Goal: Check status: Check status

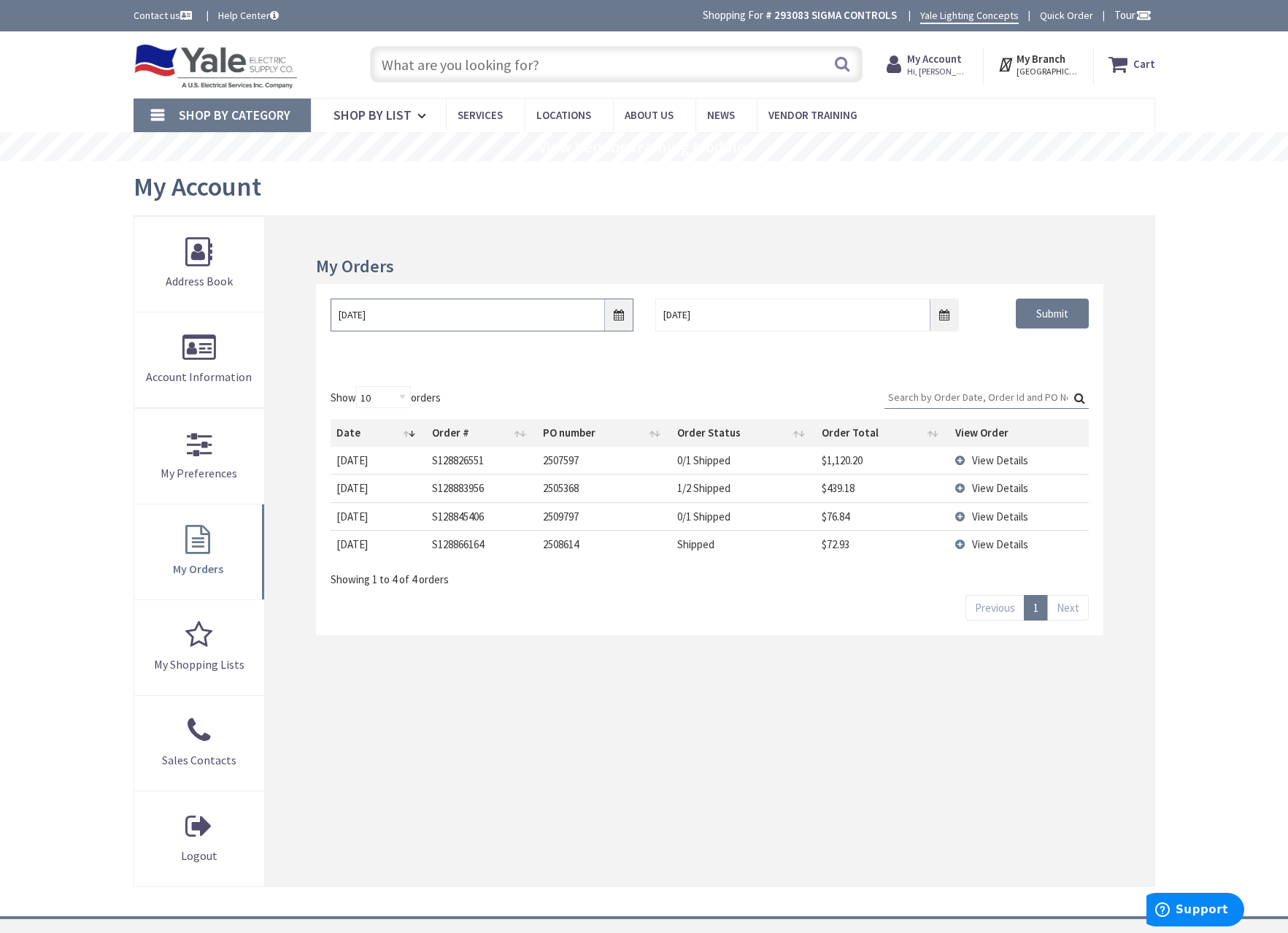
click at [611, 322] on input "[DATE]" at bounding box center [482, 316] width 303 height 33
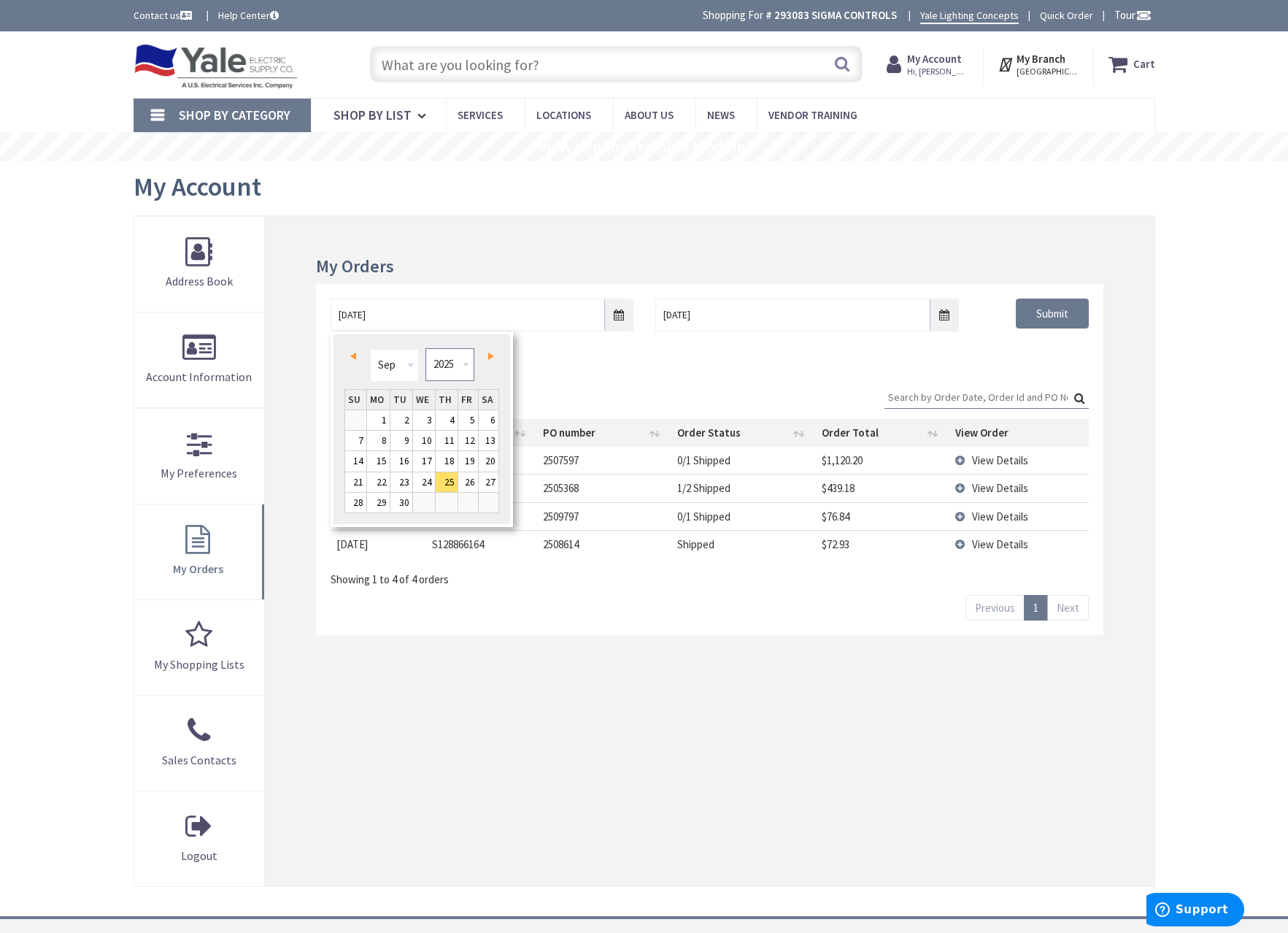
drag, startPoint x: 459, startPoint y: 354, endPoint x: 459, endPoint y: 379, distance: 25.0
click at [459, 354] on select "1980 1981 1982 1983 1984 1985 1986 1987 1988 1989 1990 1991 1992 1993 1994 1995…" at bounding box center [449, 364] width 49 height 33
type input "09/24/2021"
click at [1040, 352] on div "09/24/2021 10/2/2025 Submit" at bounding box center [709, 328] width 787 height 87
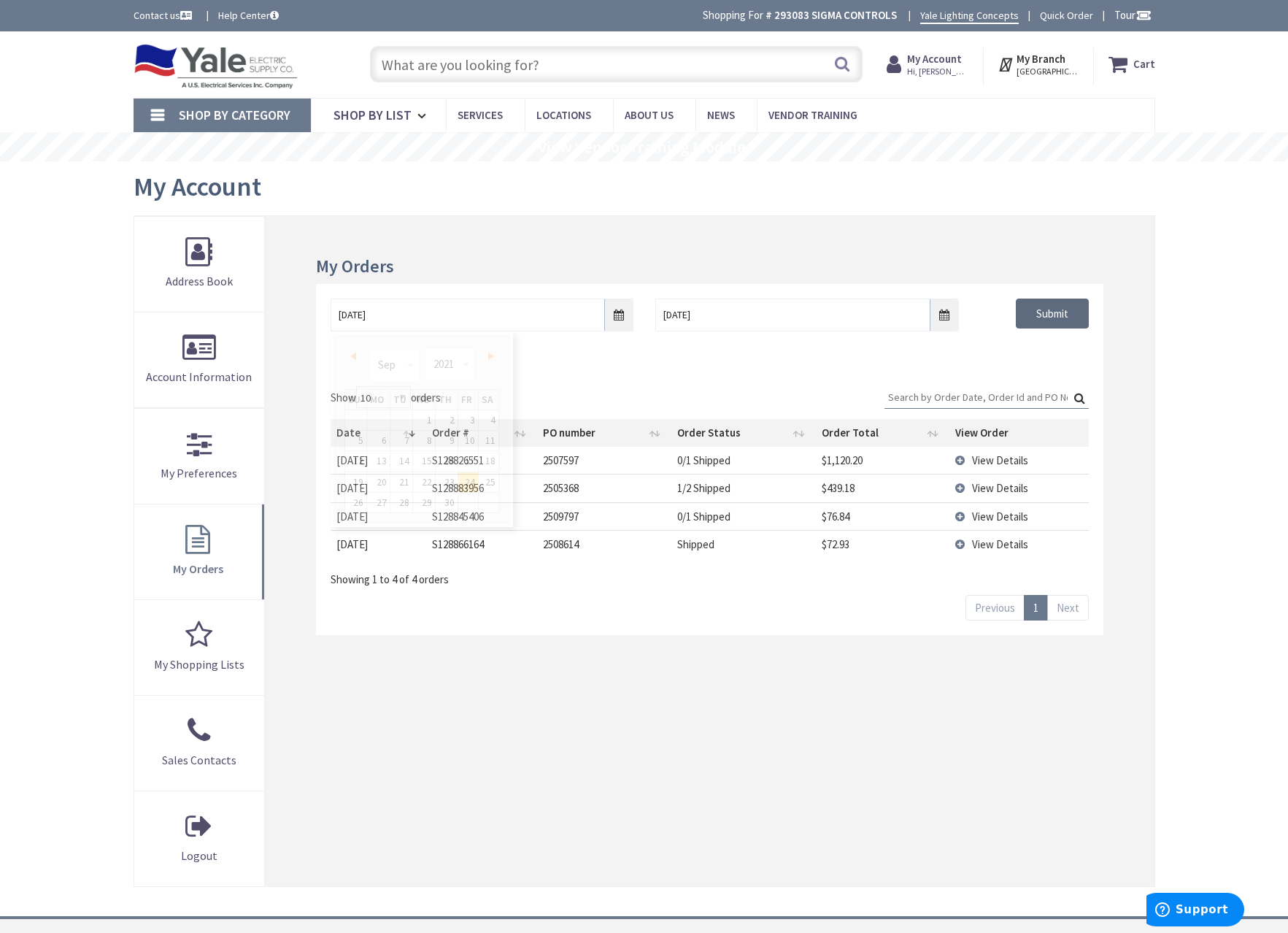
click at [1051, 312] on input "Submit" at bounding box center [1052, 314] width 73 height 31
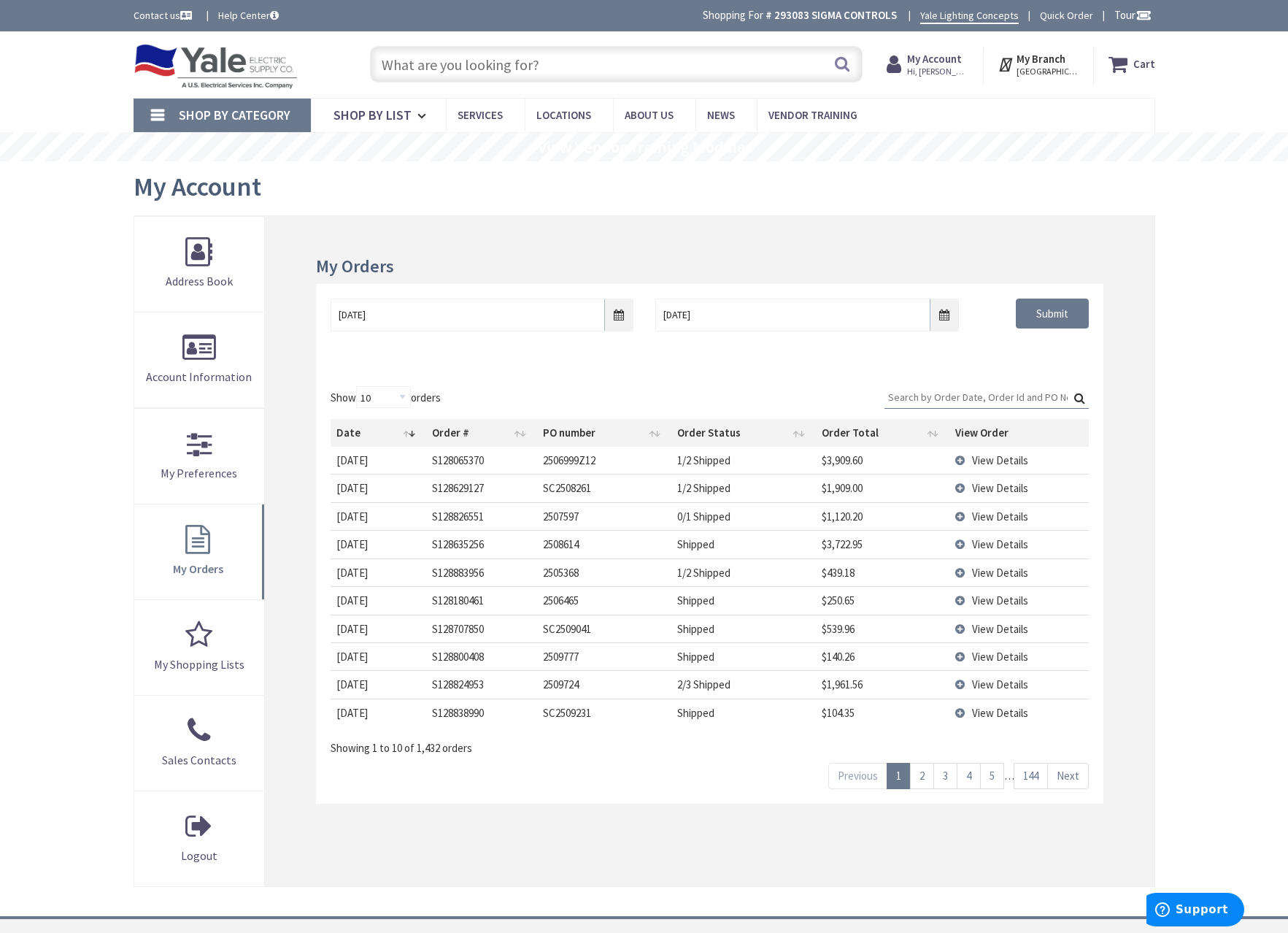
click at [1043, 452] on td "View Details" at bounding box center [1019, 460] width 139 height 27
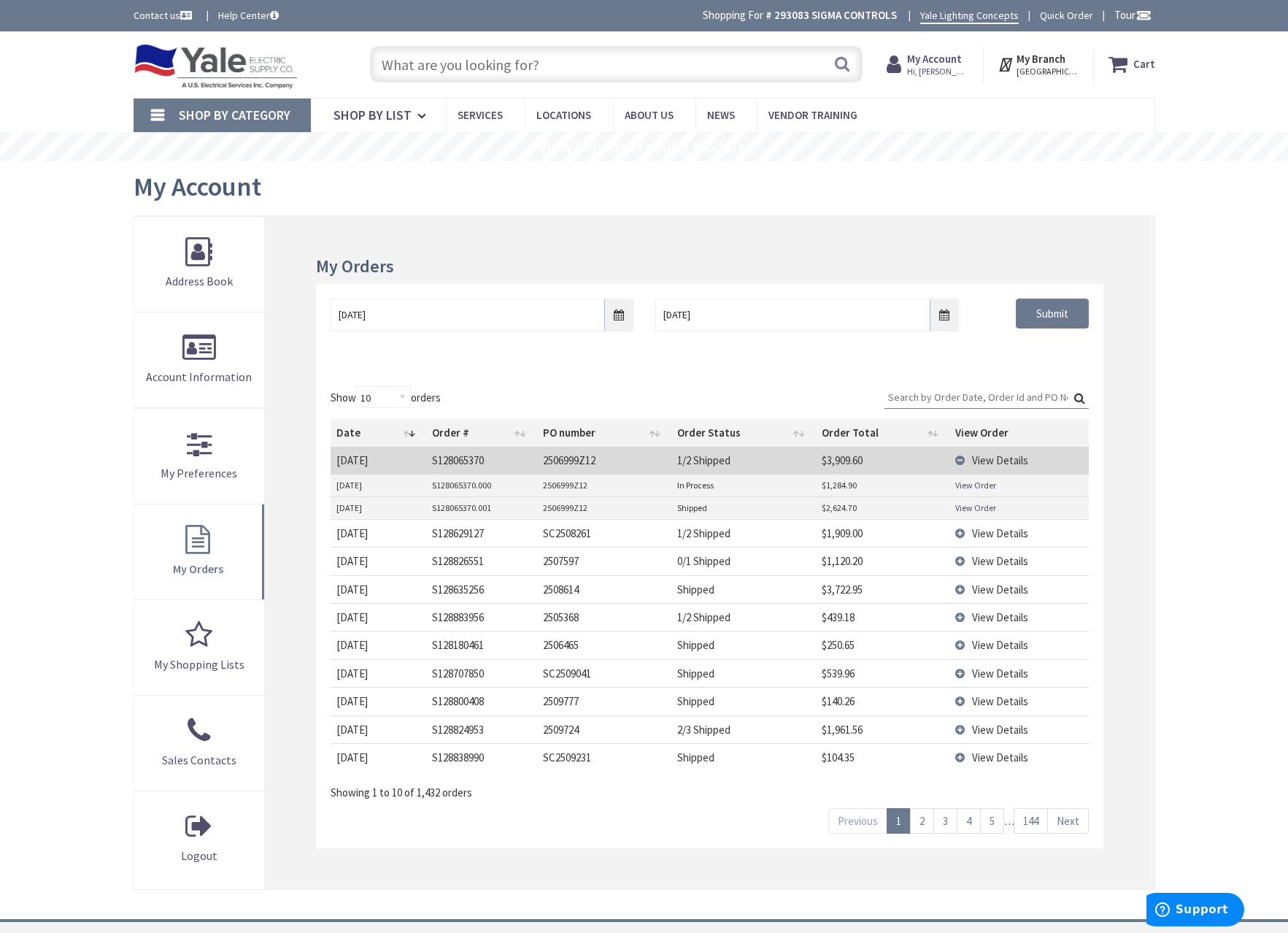
click at [1019, 467] on span "View Details" at bounding box center [1000, 460] width 56 height 14
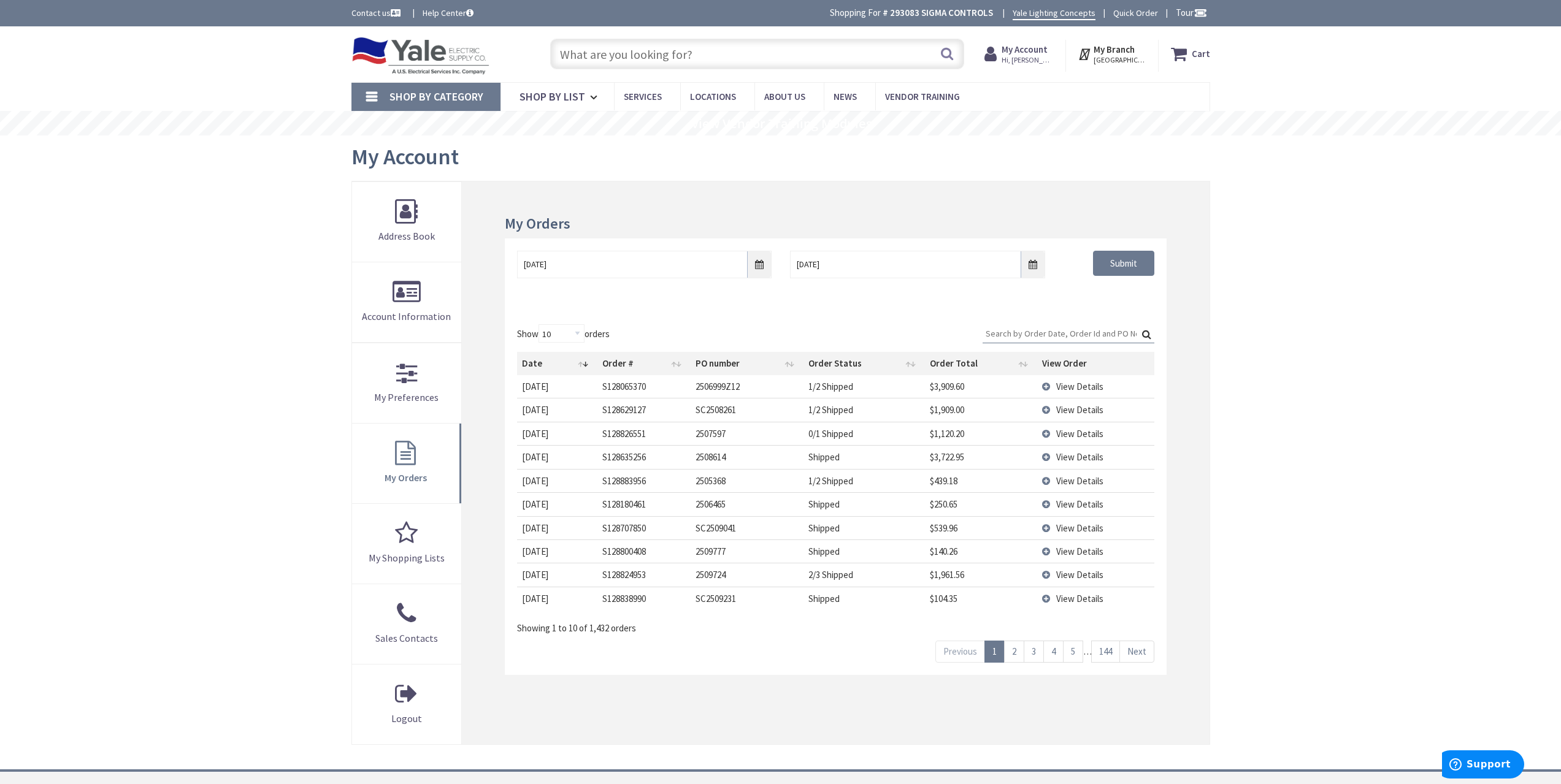
click at [1018, 330] on input "Search:" at bounding box center [1068, 333] width 171 height 18
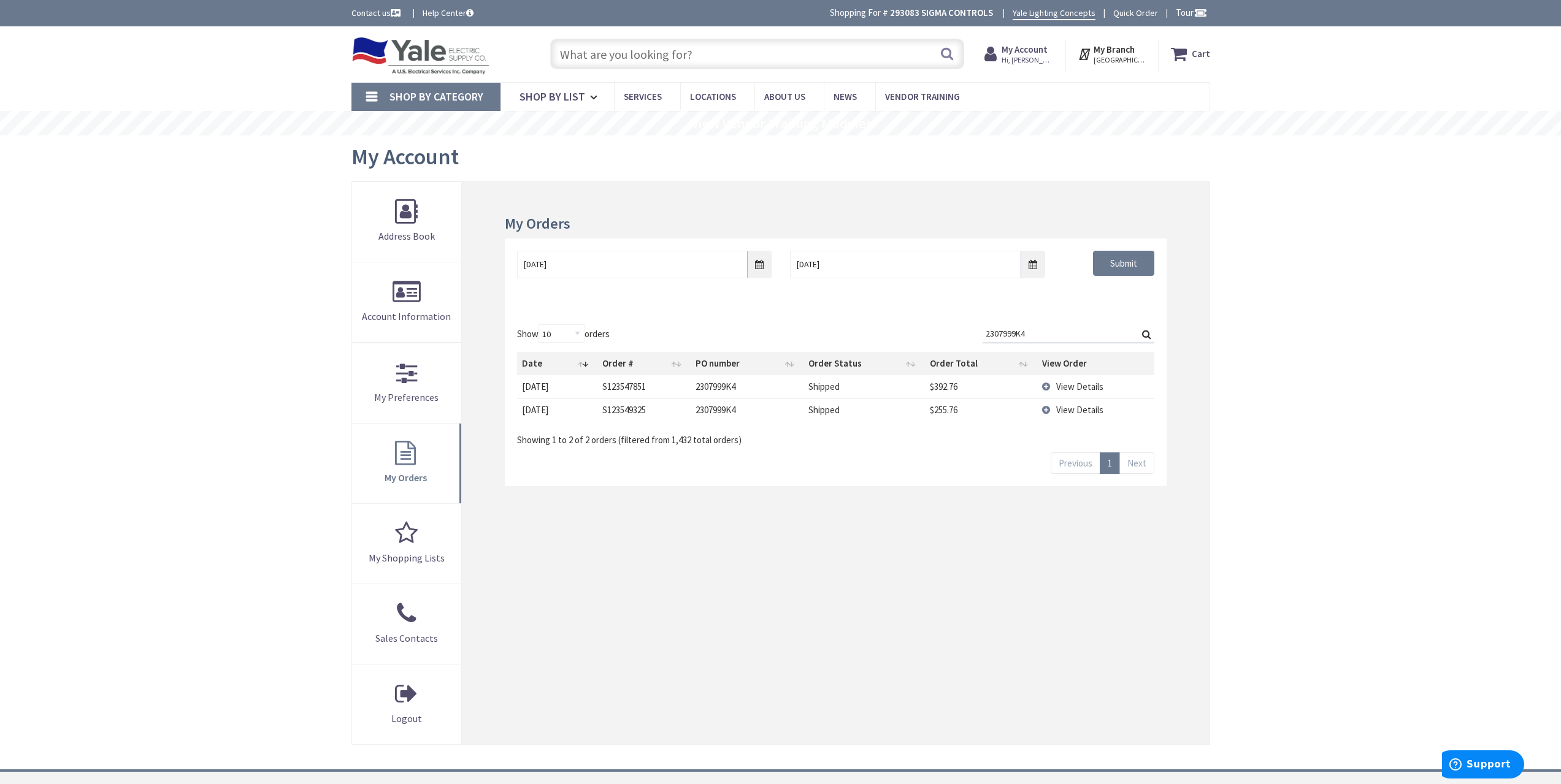
type input "2307999K4"
click at [1082, 408] on span "View Details" at bounding box center [1080, 410] width 47 height 11
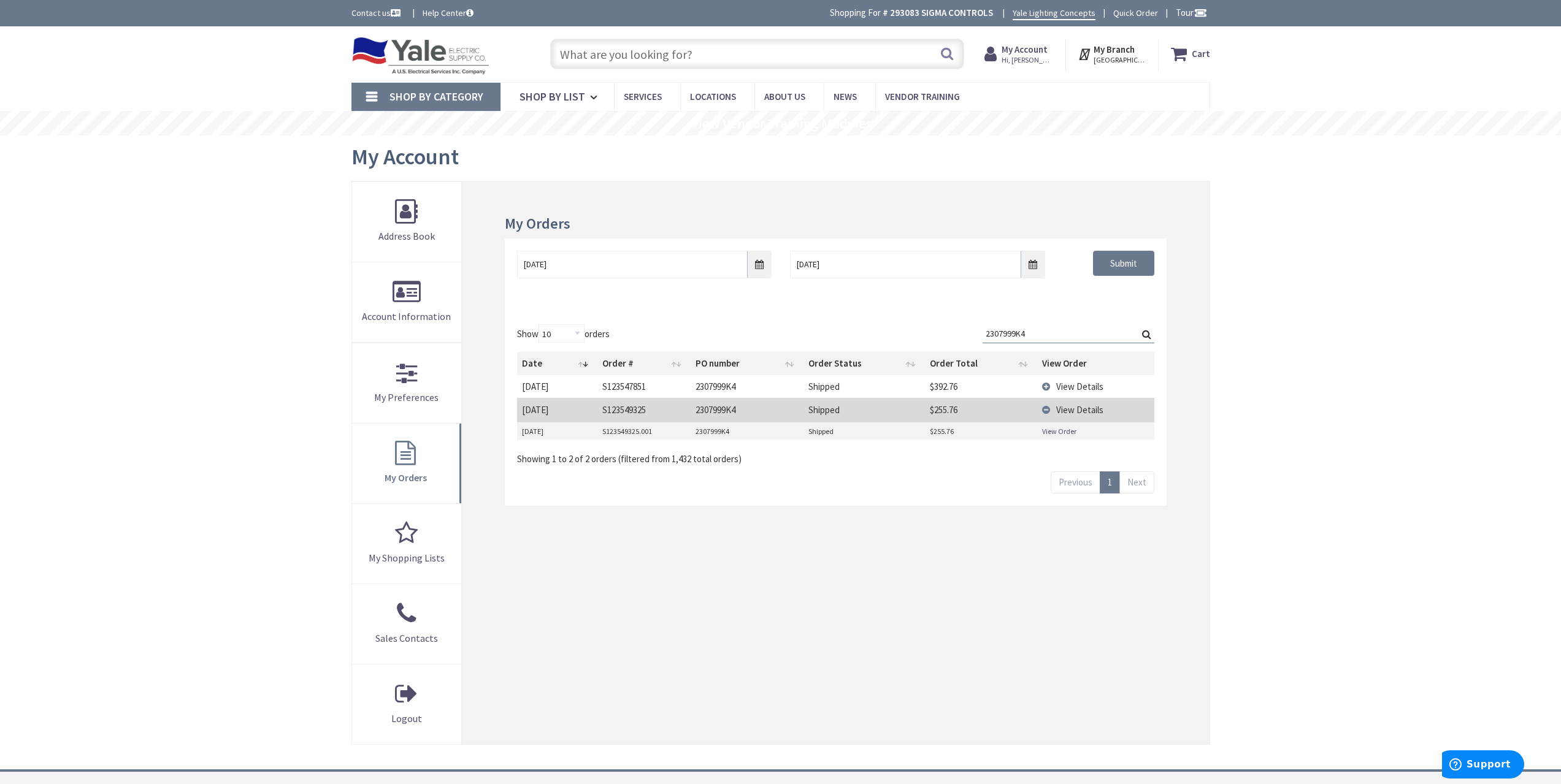
click at [1082, 377] on td "View Details" at bounding box center [1095, 386] width 117 height 23
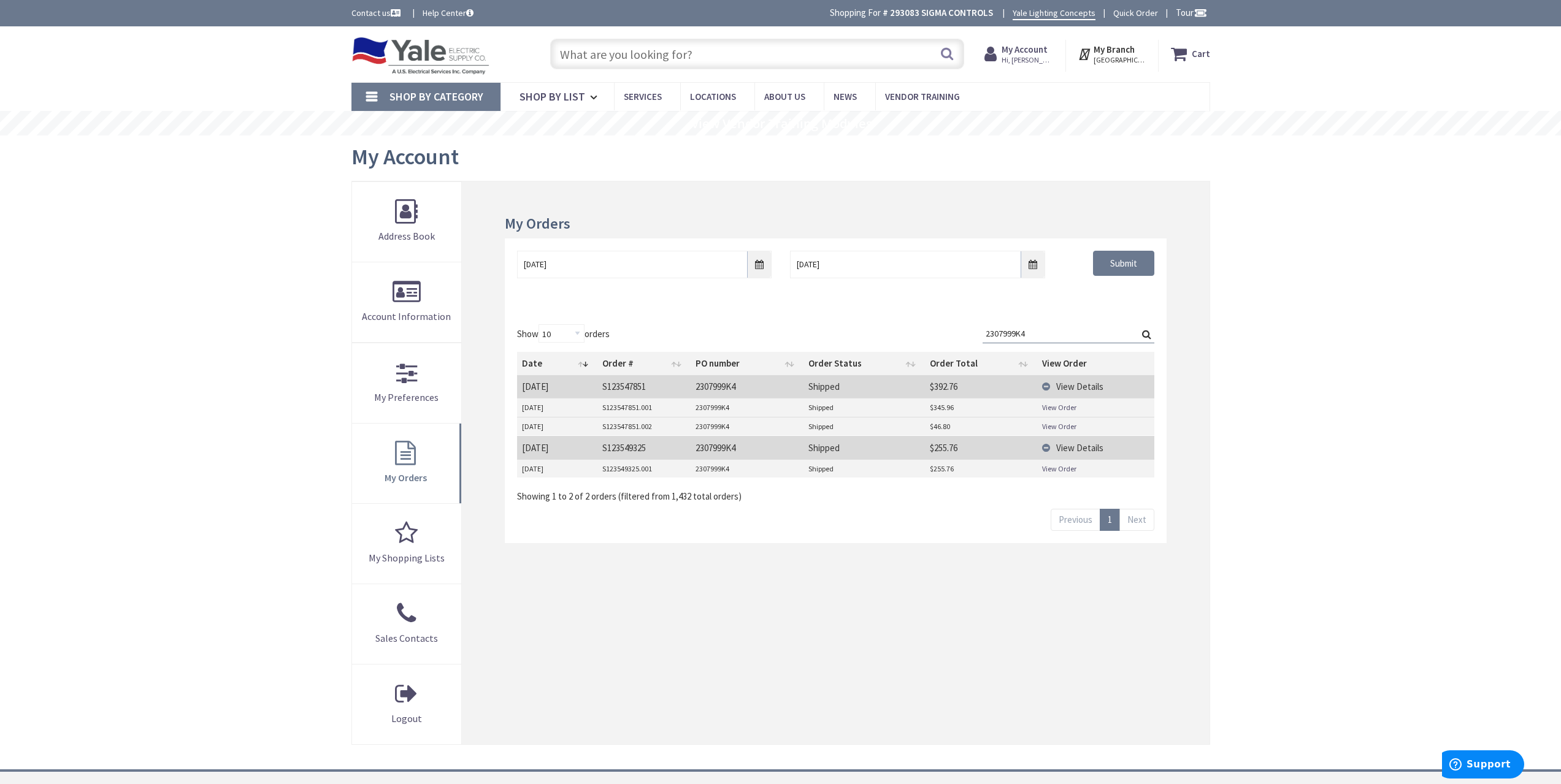
drag, startPoint x: 1069, startPoint y: 427, endPoint x: 1078, endPoint y: 433, distance: 10.8
click at [1078, 433] on td "View Order" at bounding box center [1095, 426] width 117 height 18
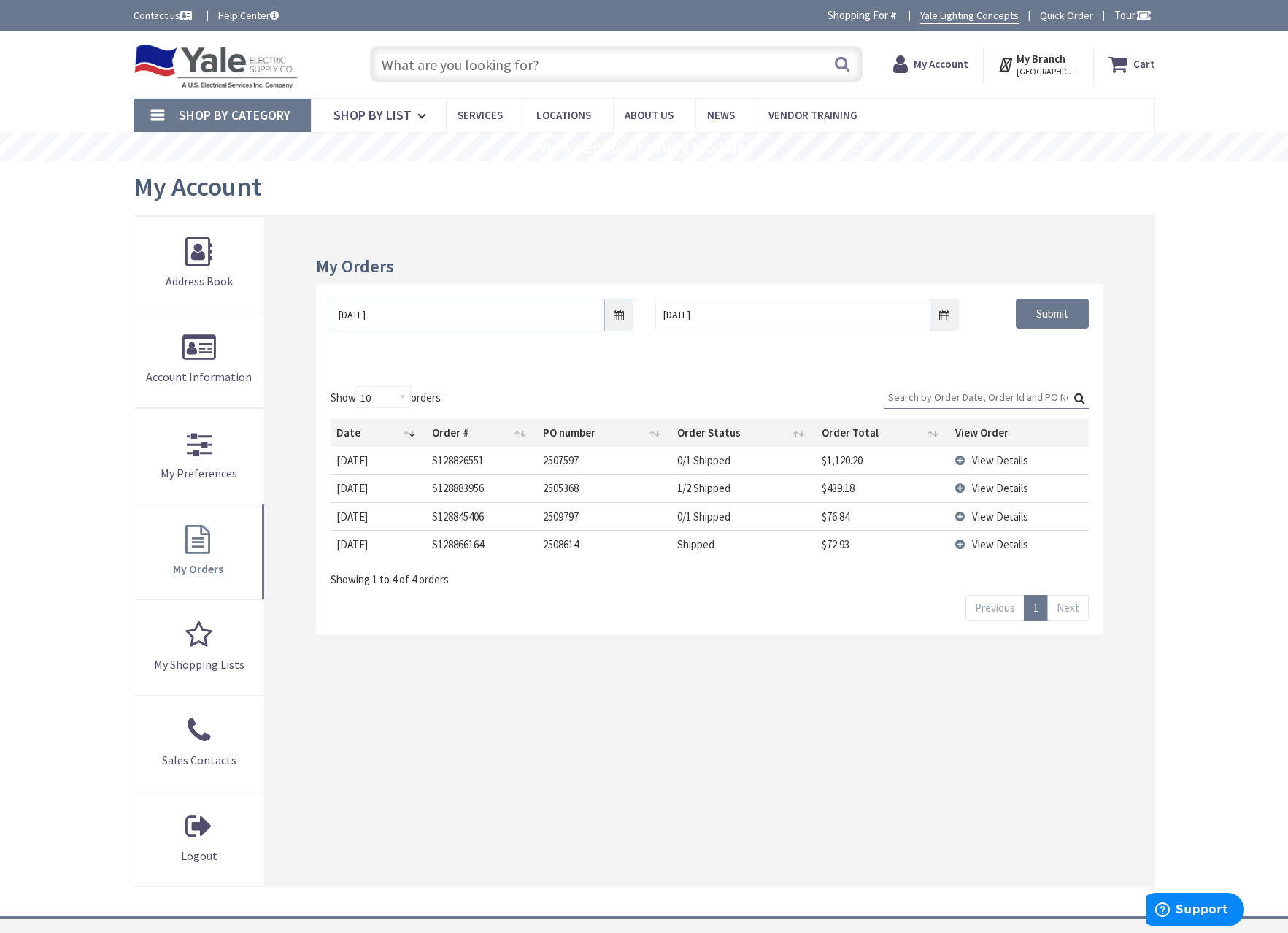
click at [614, 323] on input "9/25/2025" at bounding box center [482, 316] width 303 height 33
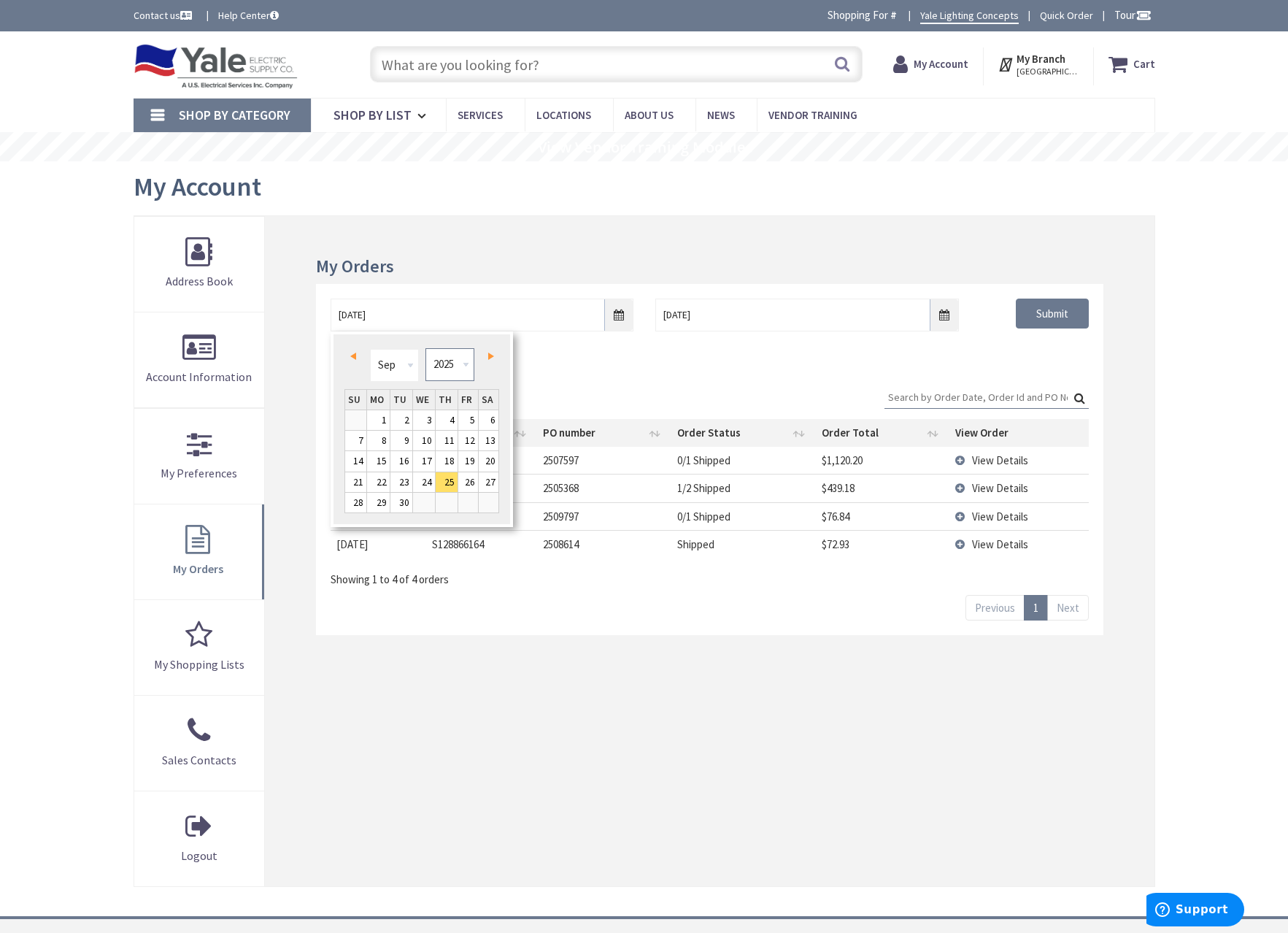
click at [450, 369] on select "1980 1981 1982 1983 1984 1985 1986 1987 1988 1989 1990 1991 1992 1993 1994 1995…" at bounding box center [449, 364] width 49 height 33
type input "09/24/2021"
click at [1009, 362] on div "09/24/2021 10/2/2025 Submit" at bounding box center [709, 328] width 787 height 87
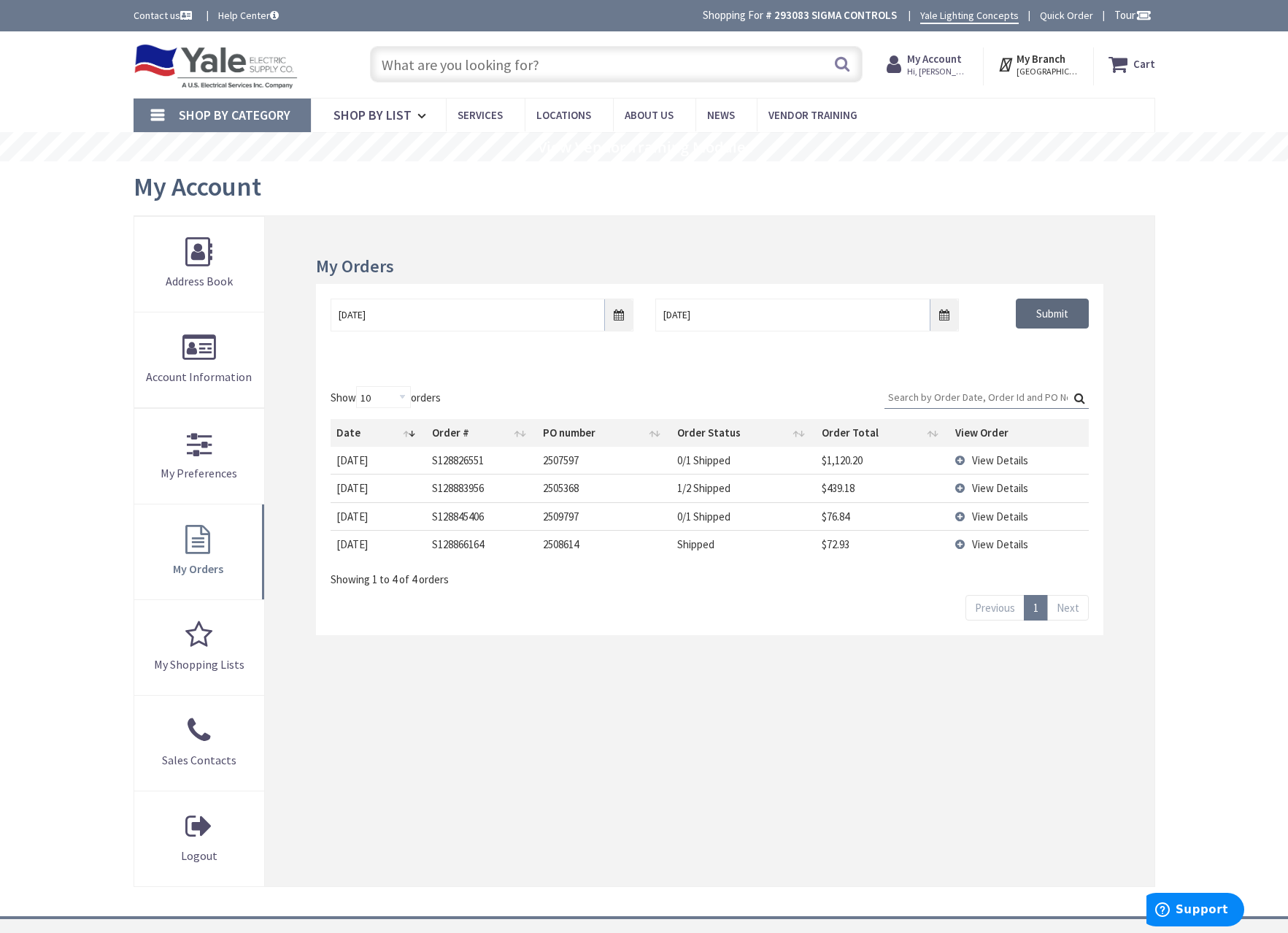
click at [1043, 313] on input "Submit" at bounding box center [1052, 314] width 73 height 31
click at [624, 324] on input "[DATE]" at bounding box center [482, 316] width 303 height 33
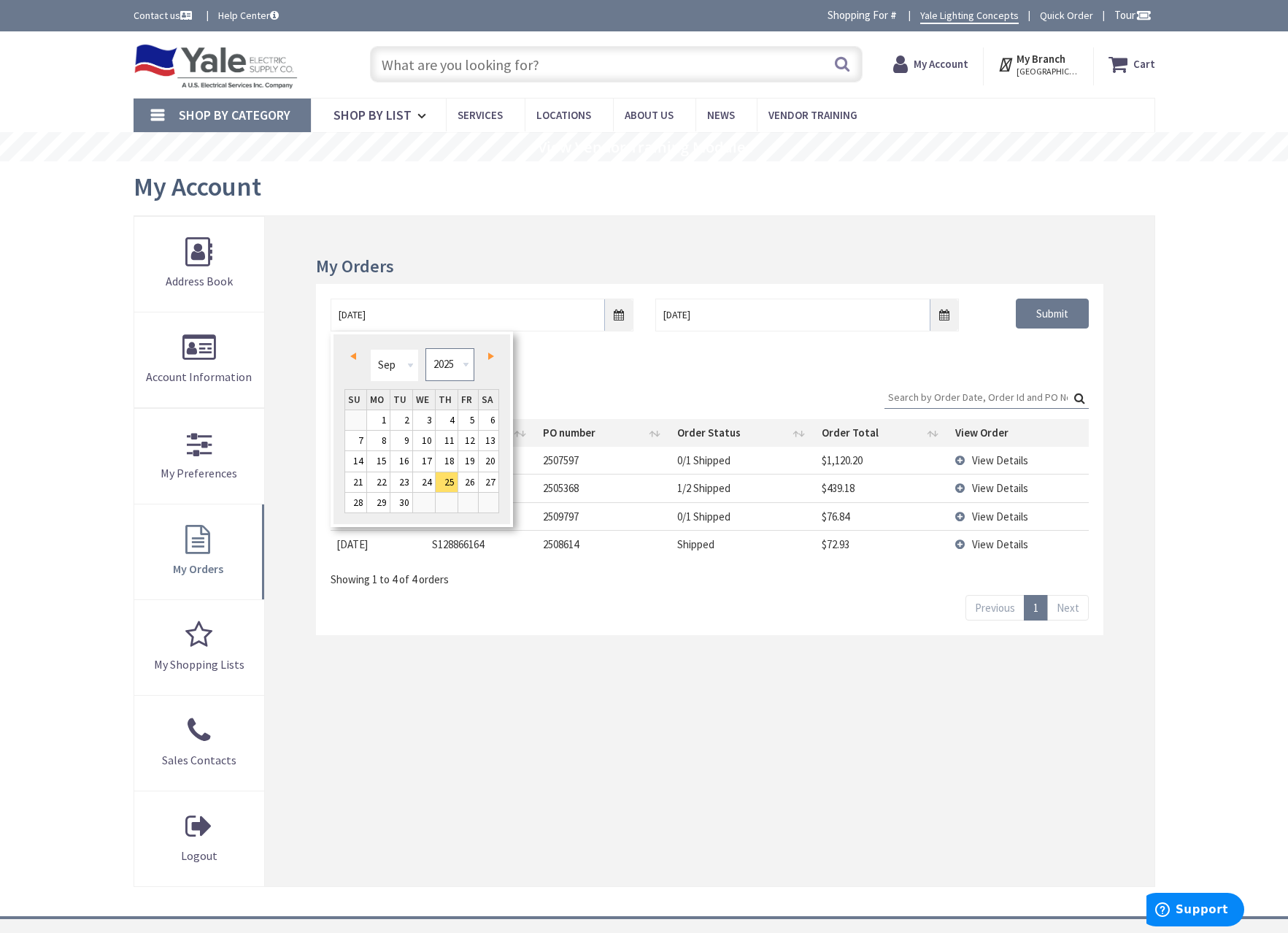
click at [454, 367] on select "1980 1981 1982 1983 1984 1985 1986 1987 1988 1989 1990 1991 1992 1993 1994 1995…" at bounding box center [449, 364] width 49 height 33
type input "[DATE]"
click at [1058, 352] on div "09/24/2021 10/2/2025 Submit" at bounding box center [709, 328] width 787 height 87
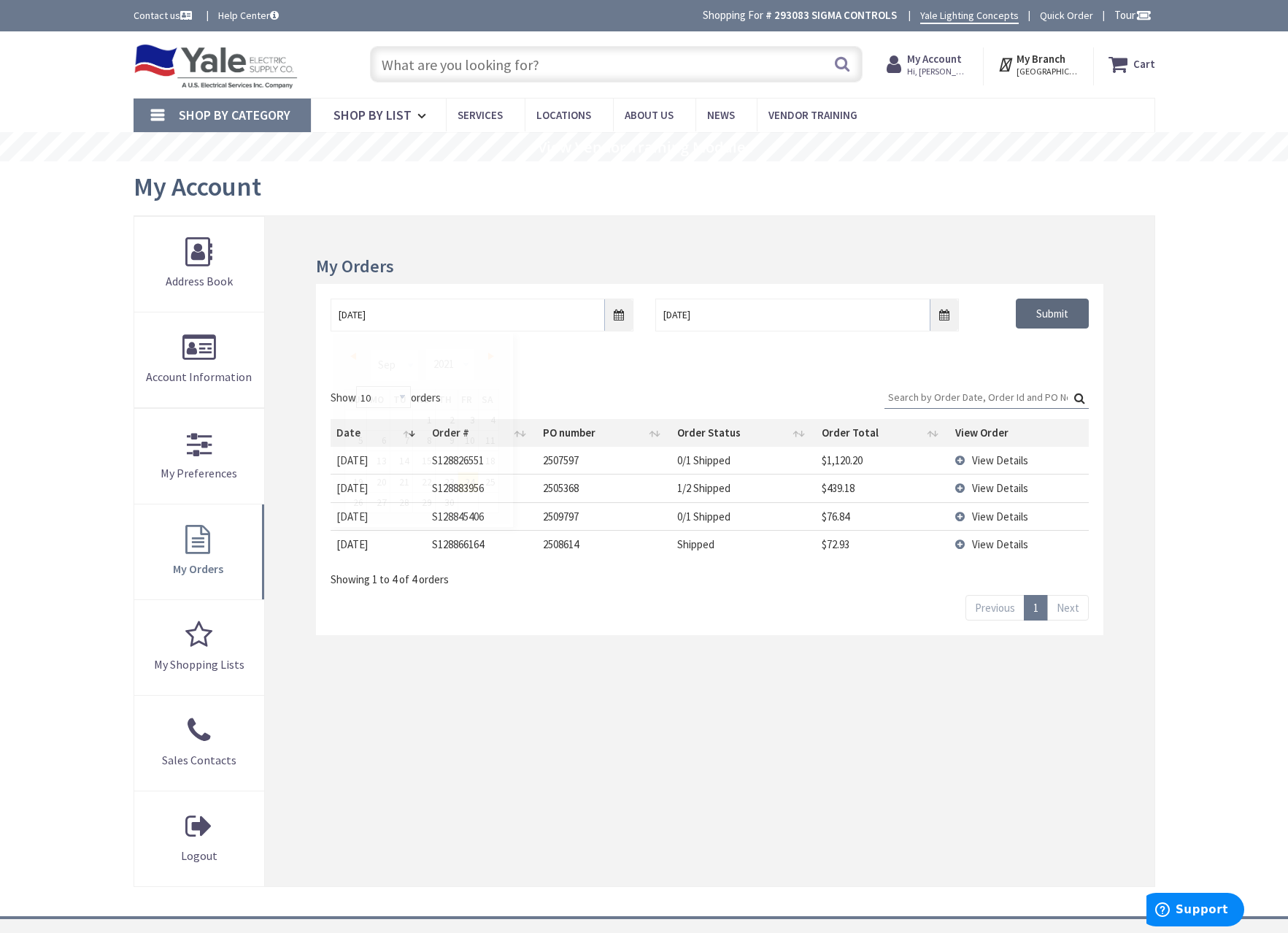
click at [1065, 316] on input "Submit" at bounding box center [1052, 314] width 73 height 31
click at [626, 318] on input "[DATE]" at bounding box center [482, 316] width 303 height 33
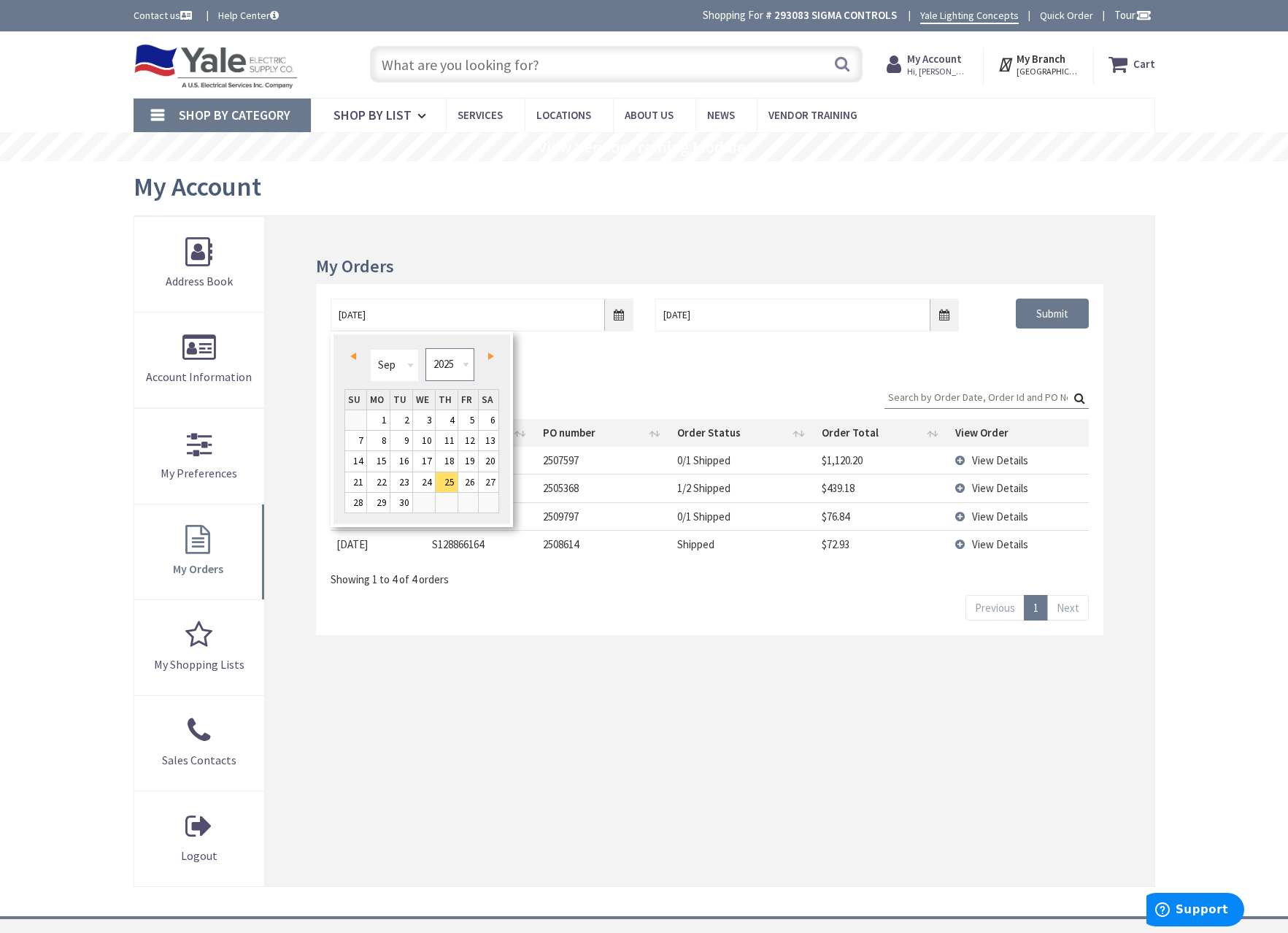
click at [464, 361] on select "1980 1981 1982 1983 1984 1985 1986 1987 1988 1989 1990 1991 1992 1993 1994 1995…" at bounding box center [449, 364] width 49 height 33
type input "[DATE]"
click at [897, 378] on div "Show 10 25 50 100 orders Search: Date Order # PO number Order Status Order Tota…" at bounding box center [709, 504] width 787 height 264
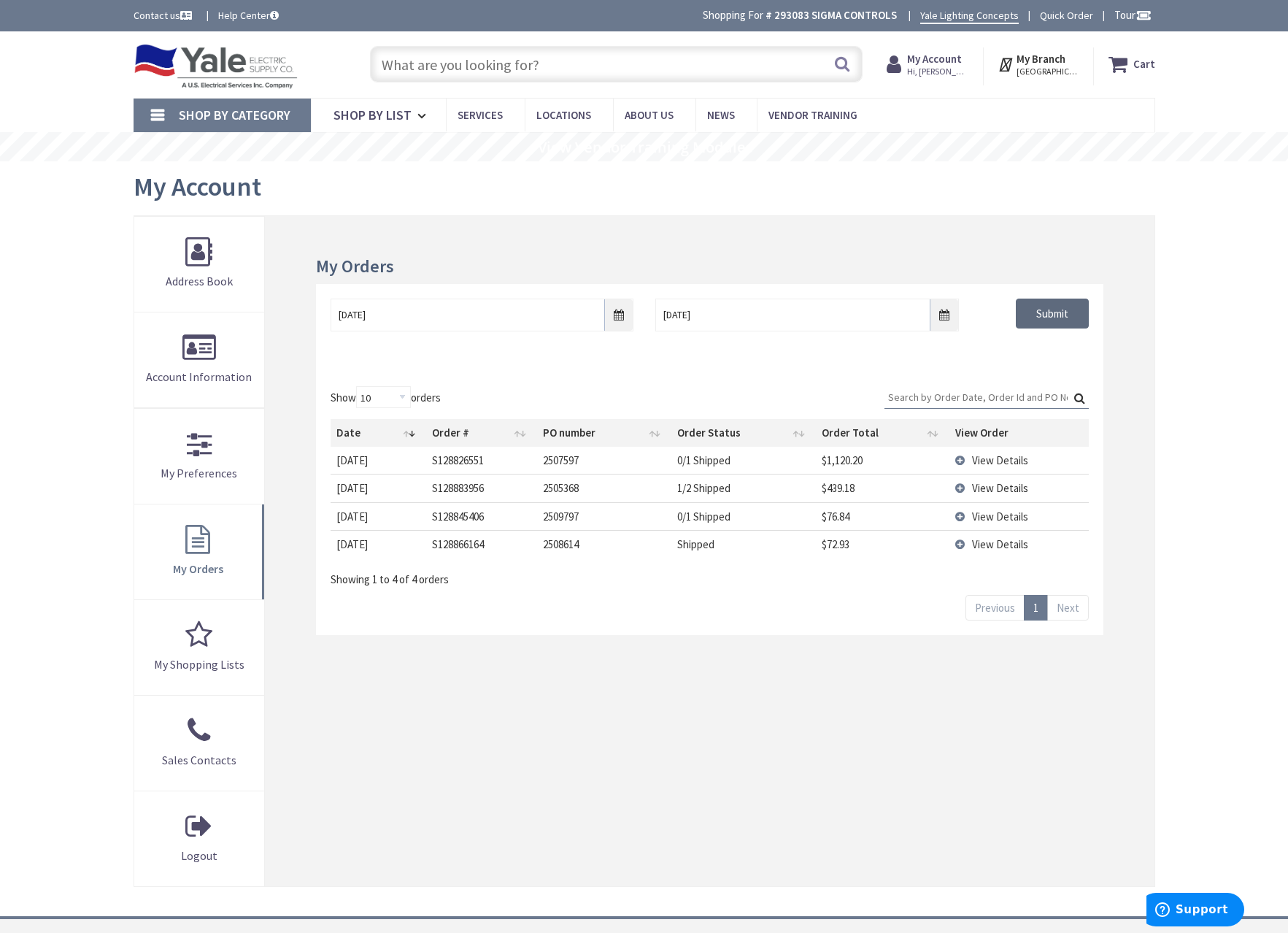
click at [1049, 317] on input "Submit" at bounding box center [1052, 314] width 73 height 31
